Goal: Task Accomplishment & Management: Manage account settings

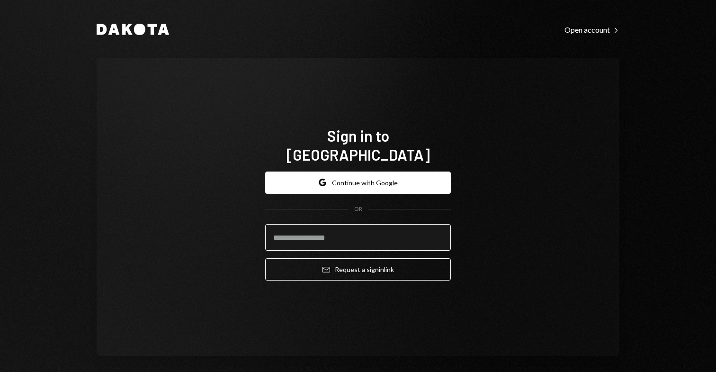
click at [390, 224] on input "email" at bounding box center [358, 237] width 186 height 27
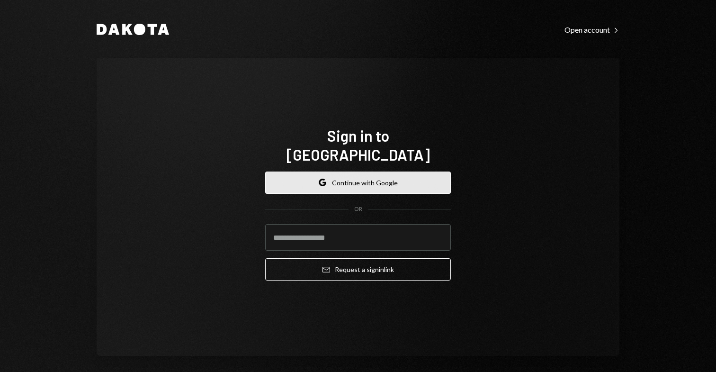
click at [390, 172] on button "Google Continue with Google" at bounding box center [358, 183] width 186 height 22
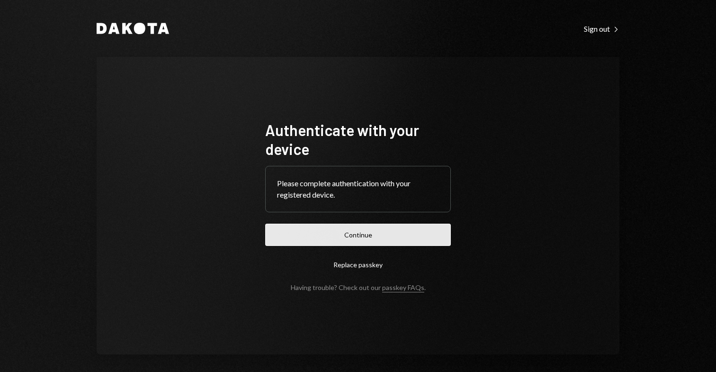
click at [373, 230] on button "Continue" at bounding box center [358, 235] width 186 height 22
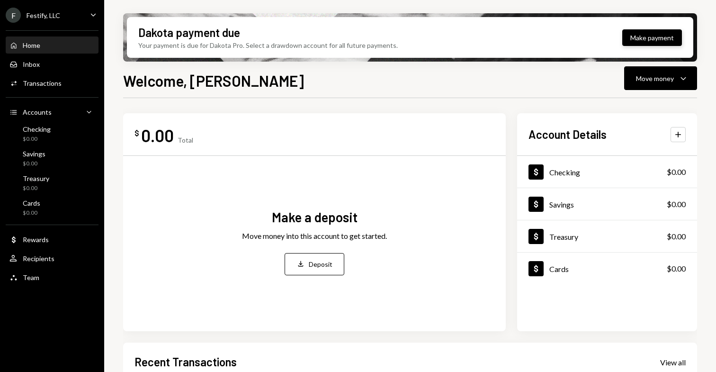
click at [653, 40] on button "Make payment" at bounding box center [653, 37] width 60 height 17
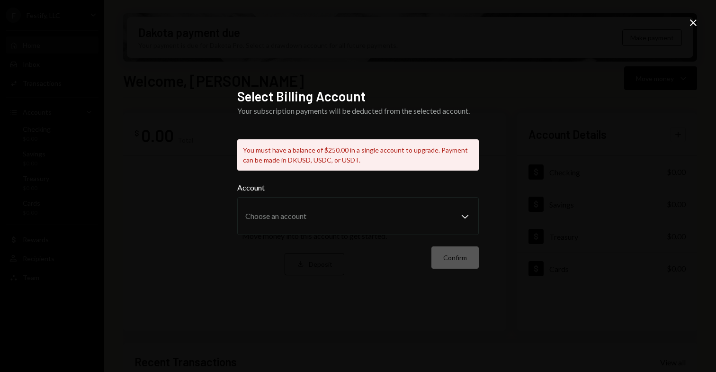
click at [699, 20] on icon "Close" at bounding box center [693, 22] width 11 height 11
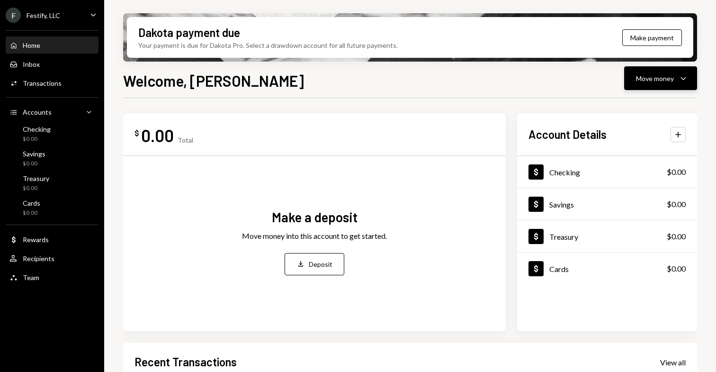
click at [678, 81] on icon "Caret Down" at bounding box center [683, 78] width 11 height 11
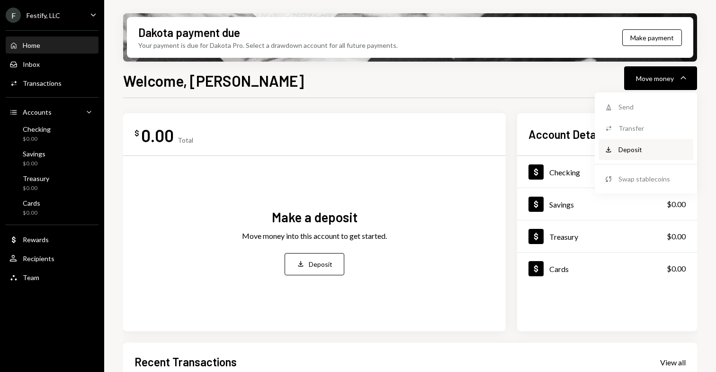
click at [632, 157] on div "Deposit Deposit" at bounding box center [646, 149] width 95 height 21
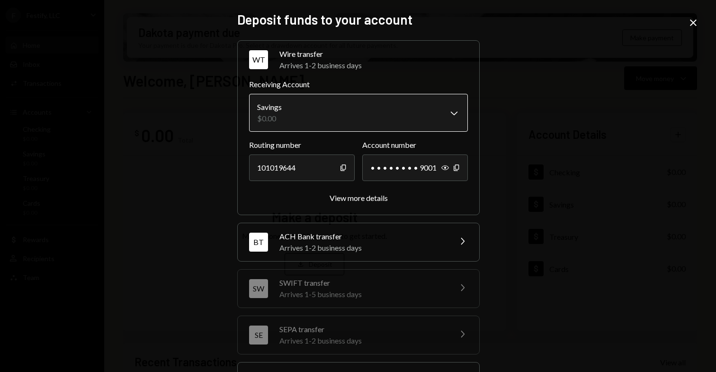
click at [428, 123] on body "**********" at bounding box center [358, 186] width 716 height 372
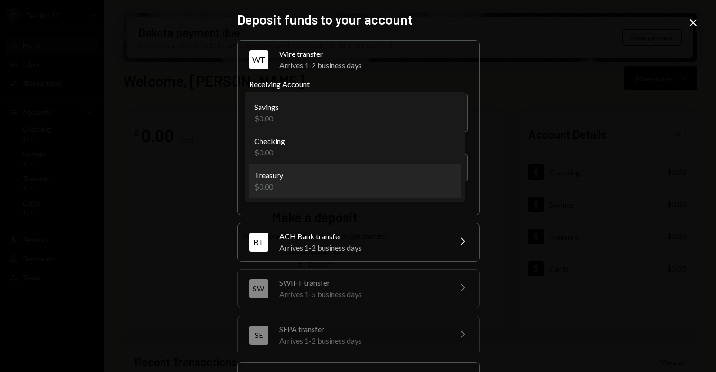
select select "**********"
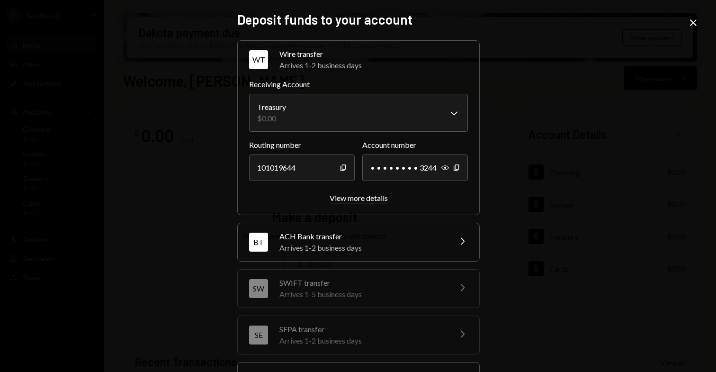
click at [373, 199] on div "View more details" at bounding box center [359, 197] width 58 height 9
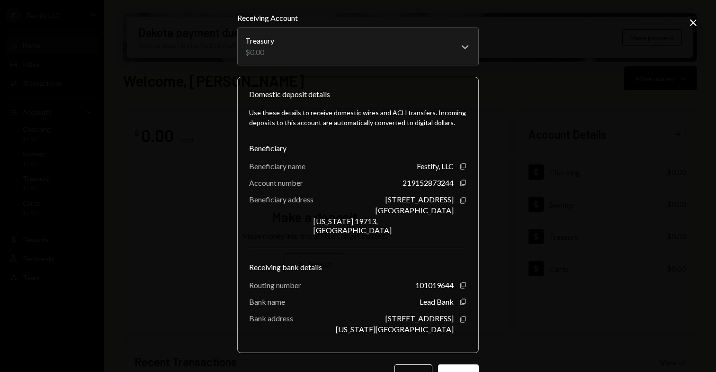
scroll to position [49, 0]
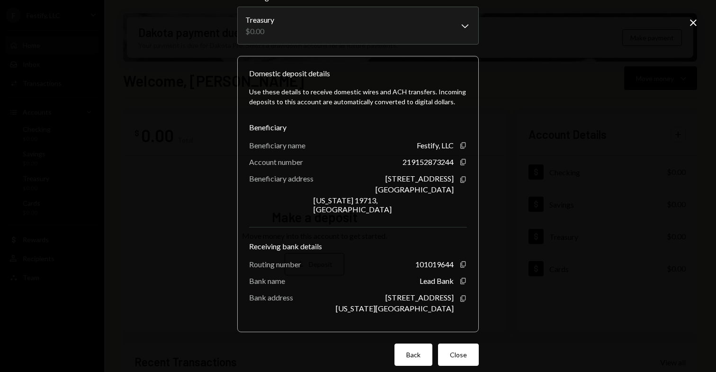
click at [408, 346] on button "Back" at bounding box center [414, 355] width 38 height 22
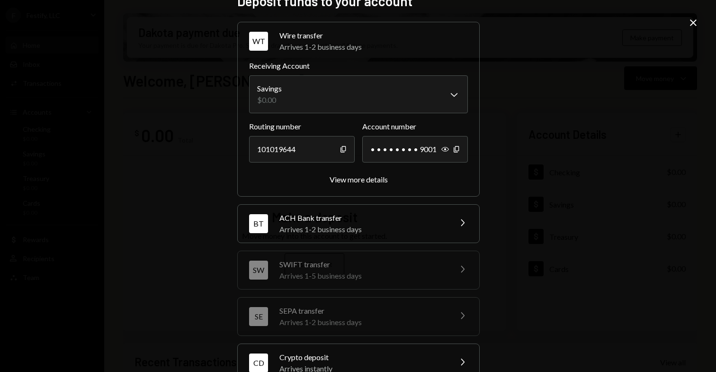
scroll to position [0, 0]
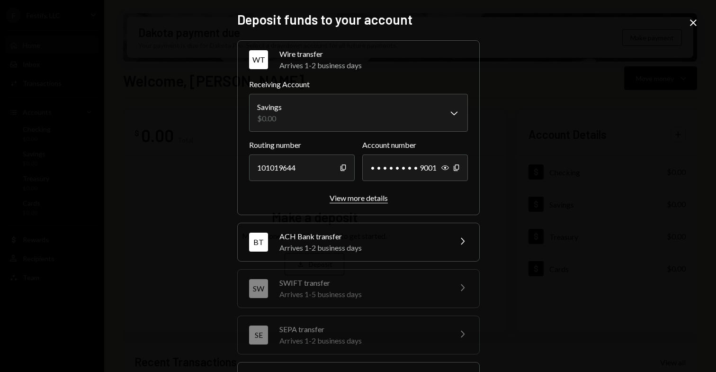
click at [367, 200] on div "View more details" at bounding box center [359, 197] width 58 height 9
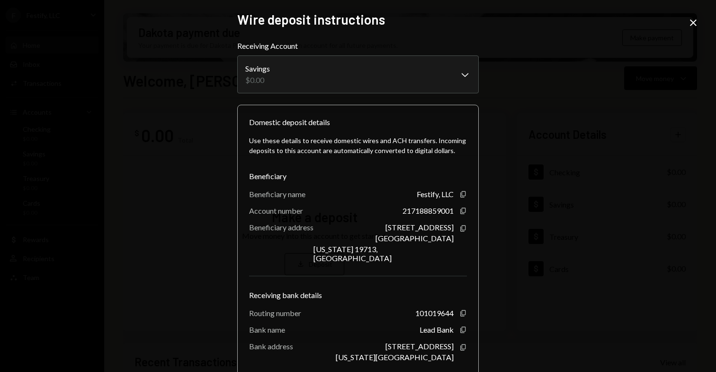
click at [697, 20] on icon "Close" at bounding box center [693, 22] width 11 height 11
